Goal: Task Accomplishment & Management: Manage account settings

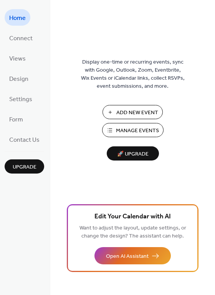
click at [127, 128] on span "Manage Events" at bounding box center [137, 131] width 43 height 8
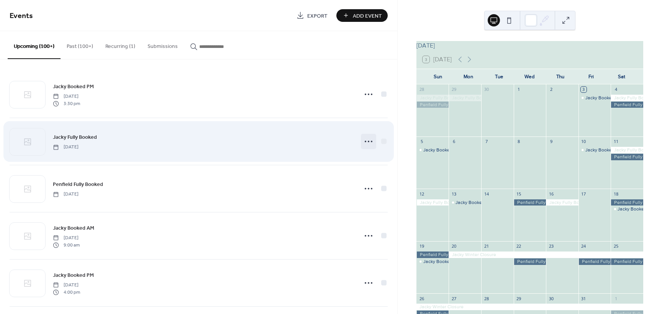
click at [365, 141] on circle at bounding box center [366, 142] width 2 height 2
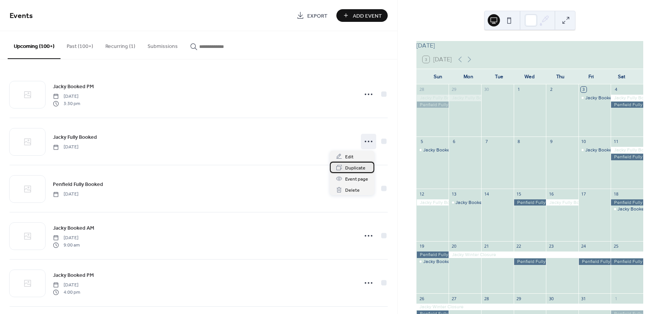
click at [353, 166] on span "Duplicate" at bounding box center [355, 168] width 20 height 8
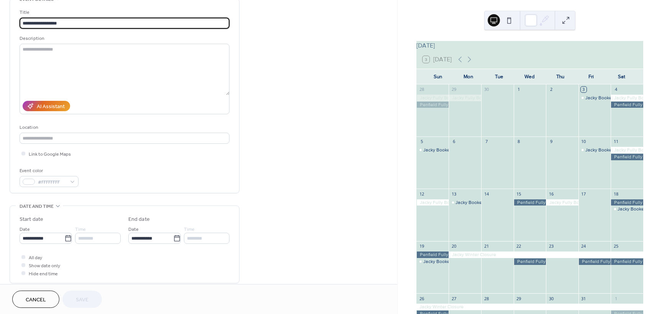
scroll to position [153, 0]
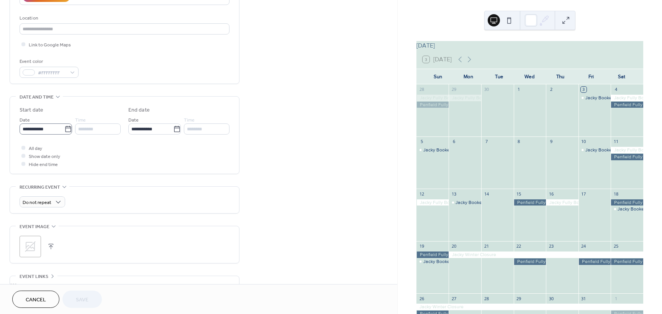
click at [68, 128] on icon at bounding box center [68, 129] width 6 height 6
click at [64, 128] on input "**********" at bounding box center [42, 128] width 45 height 11
click at [108, 151] on span "›" at bounding box center [106, 146] width 11 height 15
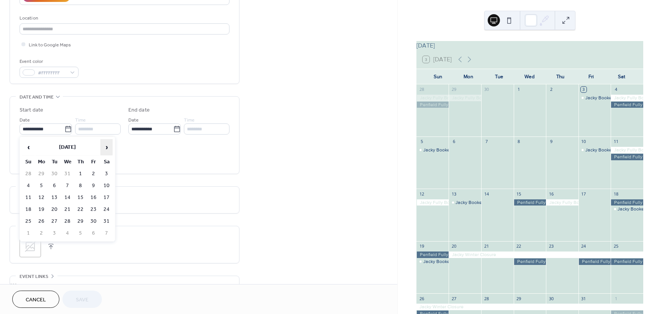
click at [108, 151] on span "›" at bounding box center [106, 146] width 11 height 15
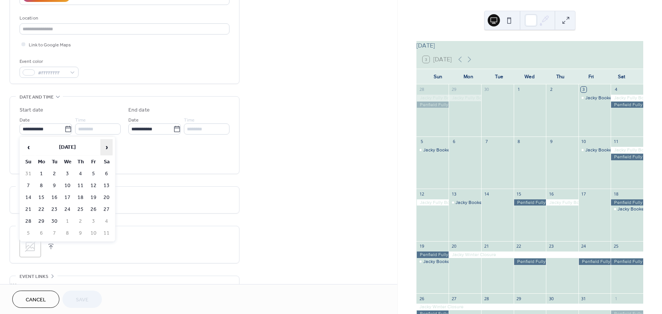
click at [108, 151] on span "›" at bounding box center [106, 146] width 11 height 15
click at [27, 185] on td "4" at bounding box center [28, 185] width 12 height 11
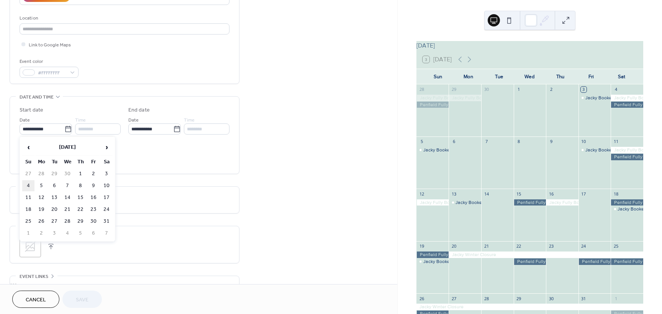
type input "**********"
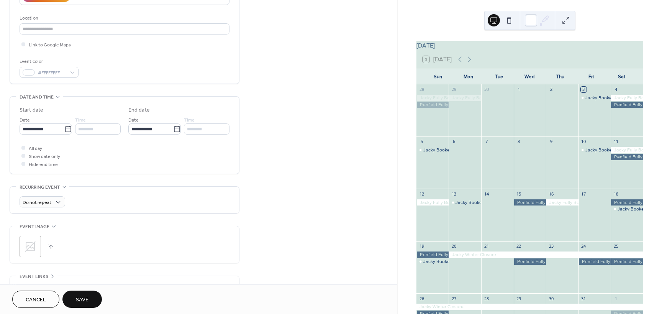
click at [89, 296] on button "Save" at bounding box center [81, 298] width 39 height 17
